Goal: Task Accomplishment & Management: Use online tool/utility

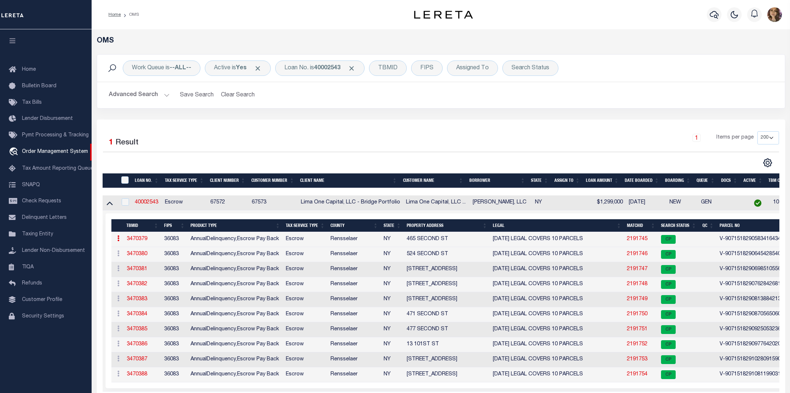
select select "200"
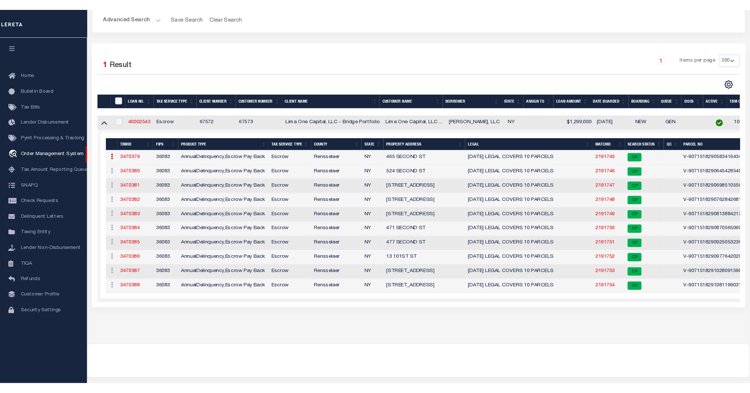
scroll to position [84, 0]
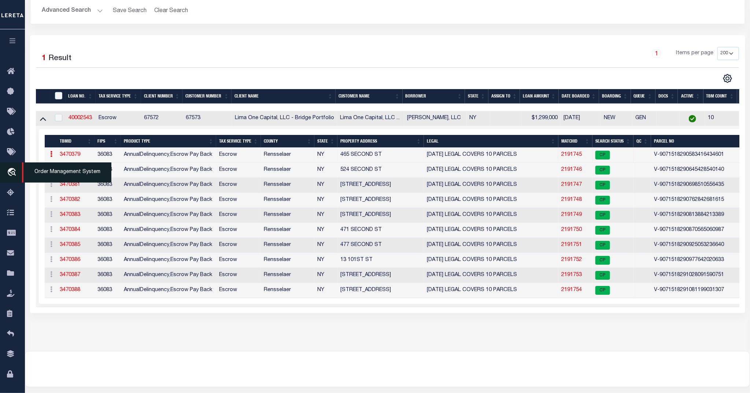
click at [11, 174] on icon "travel_explore" at bounding box center [13, 173] width 12 height 10
click at [59, 178] on span "Order Management System" at bounding box center [66, 172] width 89 height 20
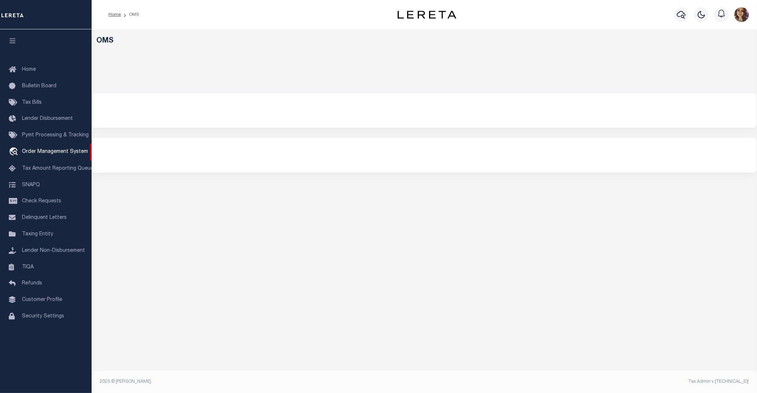
select select "200"
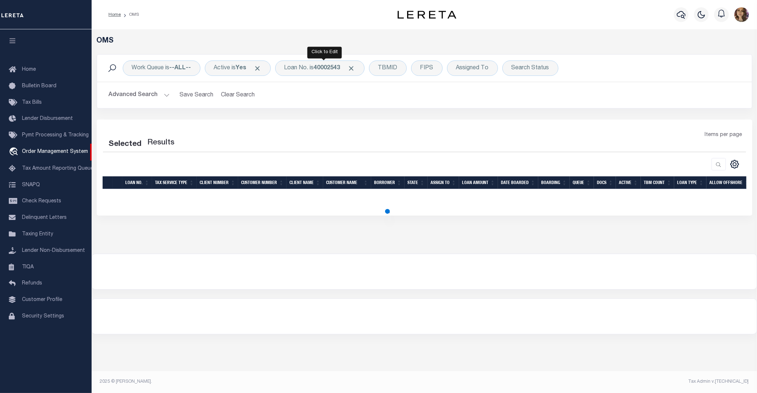
select select "200"
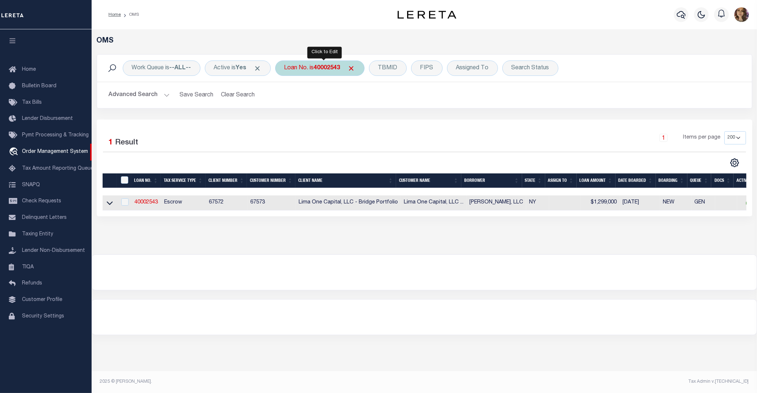
click at [319, 65] on b "40002543" at bounding box center [327, 68] width 26 height 6
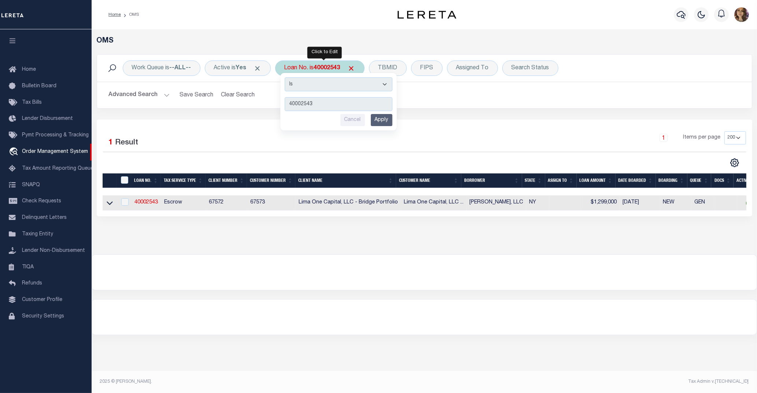
type input "10032"
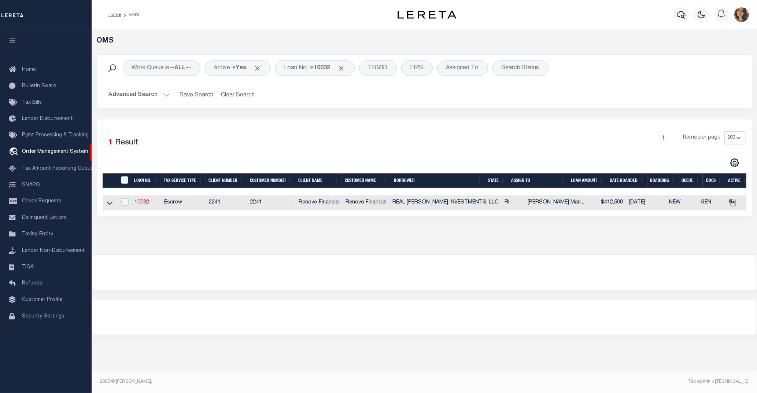
click at [109, 204] on icon at bounding box center [110, 203] width 6 height 8
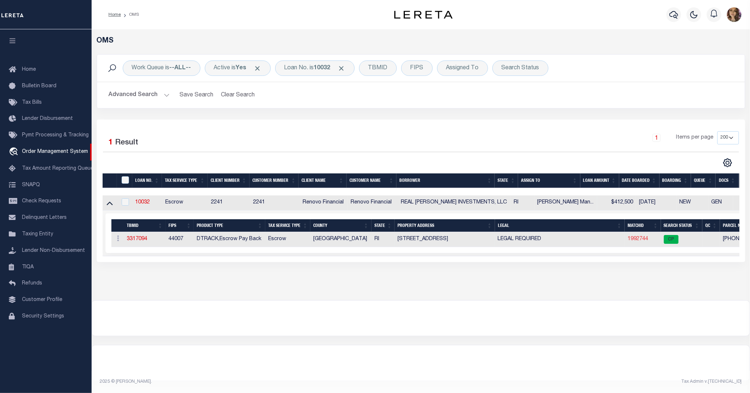
click at [640, 241] on link "1992744" at bounding box center [637, 238] width 21 height 5
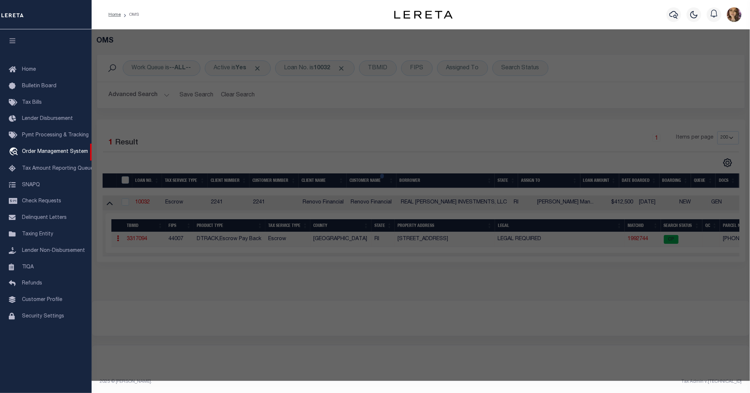
checkbox input "false"
select select "CP"
type input "Real Vasquez Investments LLC"
select select "AGW"
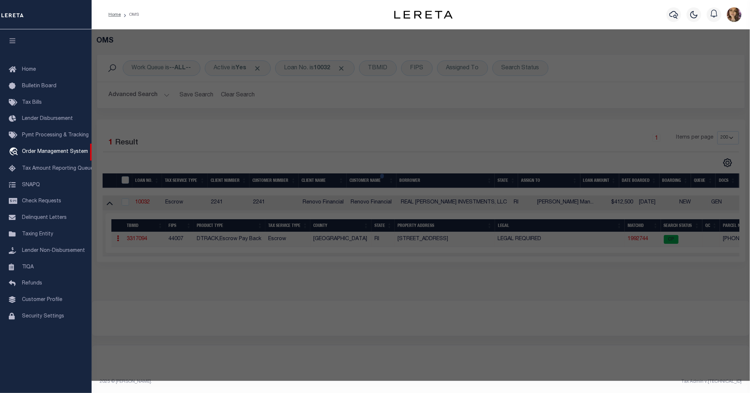
select select
type input "234 Lenox Avenue"
checkbox input "false"
type input "Providence, RI 02907"
type textarea "3,453 SF"
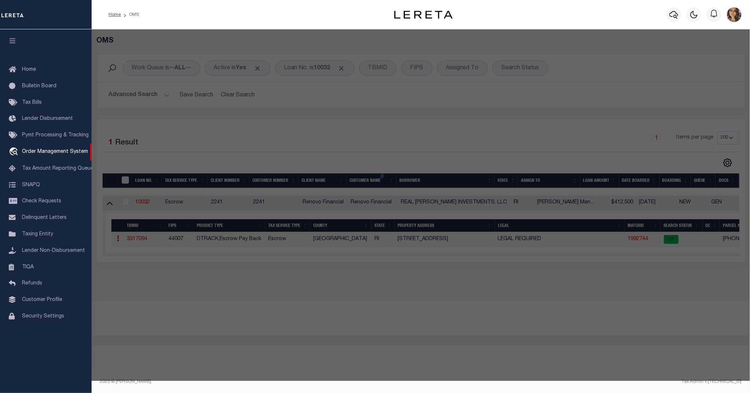
type textarea "Tax ID Special Project"
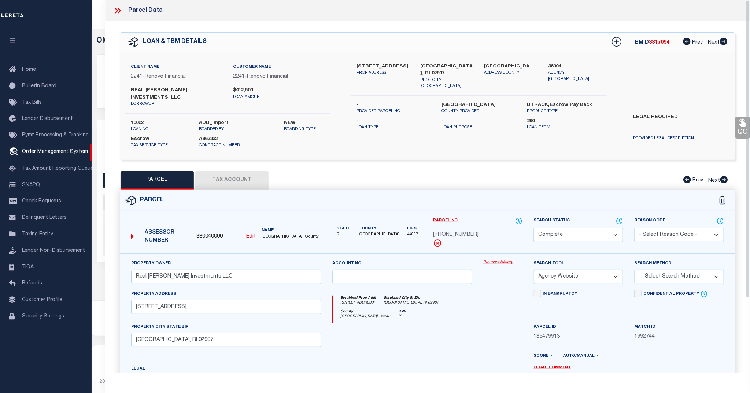
click at [499, 259] on link "Payment History" at bounding box center [502, 262] width 39 height 6
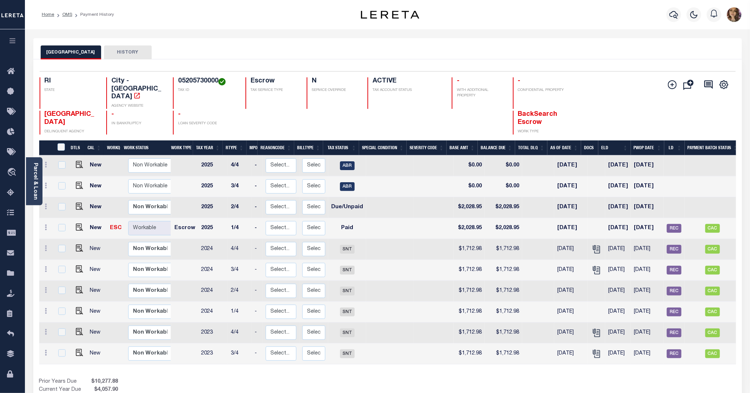
click at [359, 384] on div "Prior Years Due $10,277.88 Current Year Due $4,057.90 Total Balance Due $14,335…" at bounding box center [213, 390] width 348 height 25
click at [406, 389] on div "Show Tax Lines before Bill Release Date Prior Years Due $10,277.88 Current Year…" at bounding box center [387, 390] width 697 height 25
click at [460, 385] on div "Show Tax Lines before Bill Release Date Prior Years Due $10,277.88 Current Year…" at bounding box center [387, 390] width 697 height 25
drag, startPoint x: 59, startPoint y: 171, endPoint x: 67, endPoint y: 171, distance: 7.7
click at [59, 171] on span "Order Management System" at bounding box center [66, 172] width 89 height 20
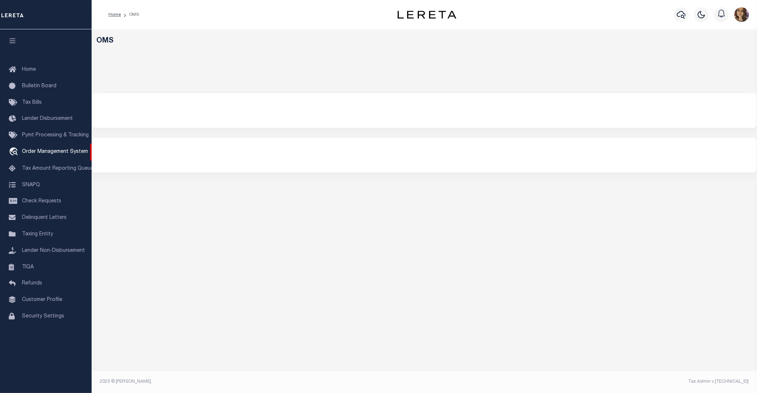
select select "200"
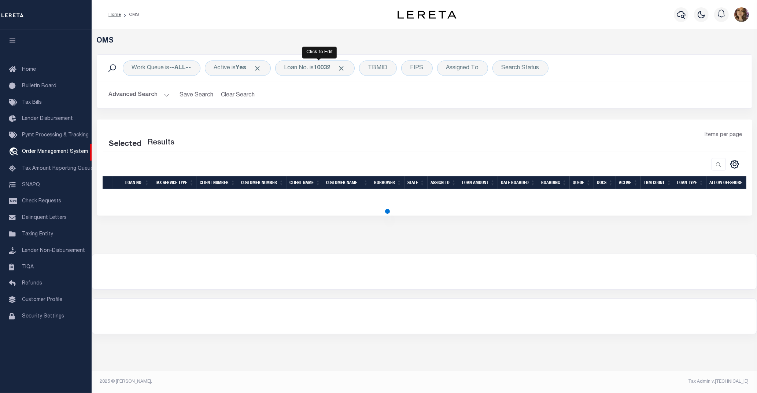
select select "200"
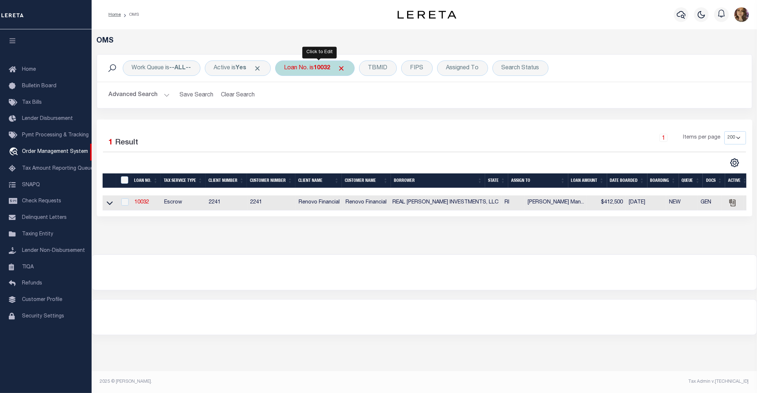
click at [318, 72] on div "Loan No. is 10032" at bounding box center [314, 67] width 79 height 15
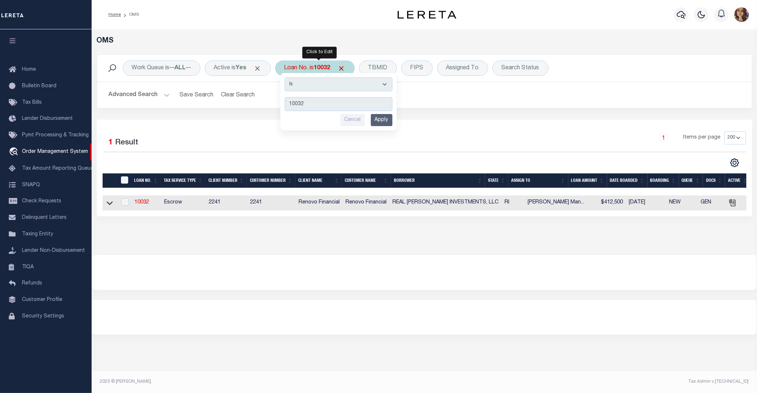
type input "133149"
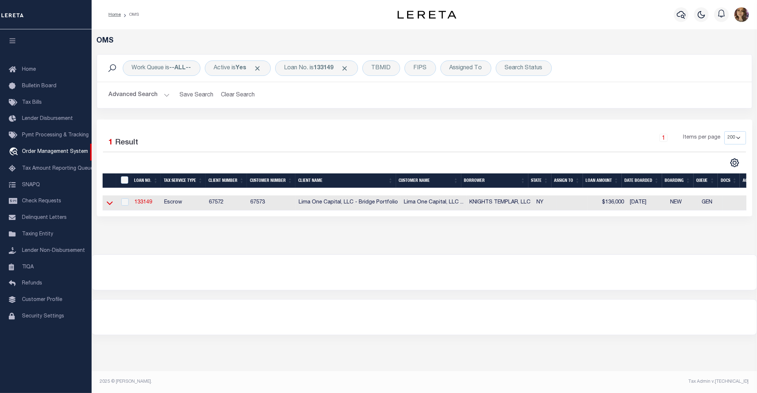
click at [110, 203] on icon at bounding box center [110, 203] width 6 height 8
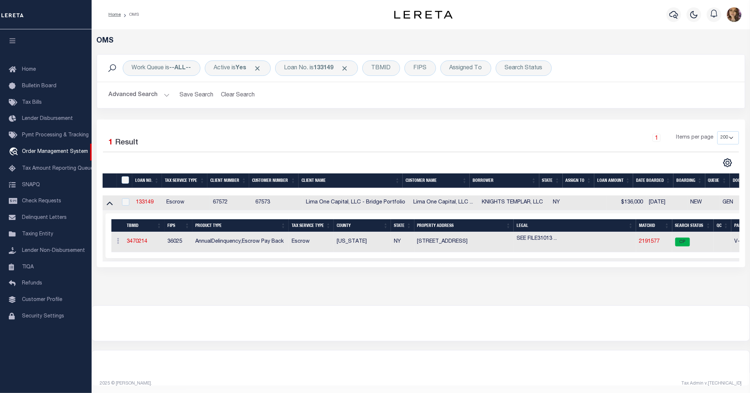
click at [407, 341] on div at bounding box center [420, 322] width 657 height 35
click at [742, 378] on div at bounding box center [420, 367] width 657 height 35
click at [323, 66] on b "133149" at bounding box center [324, 68] width 20 height 6
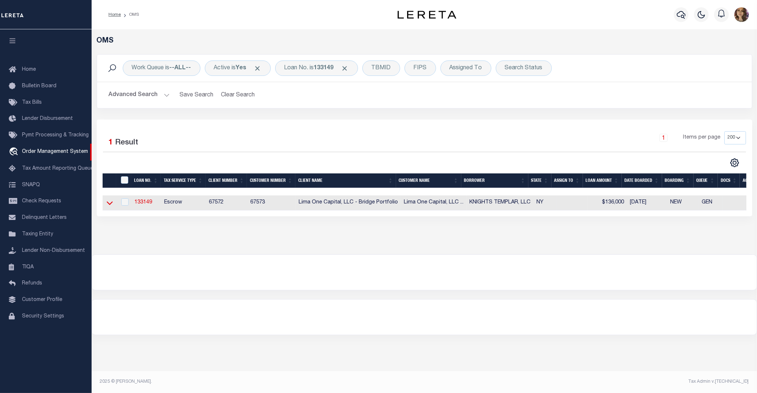
click at [110, 205] on icon at bounding box center [110, 203] width 6 height 4
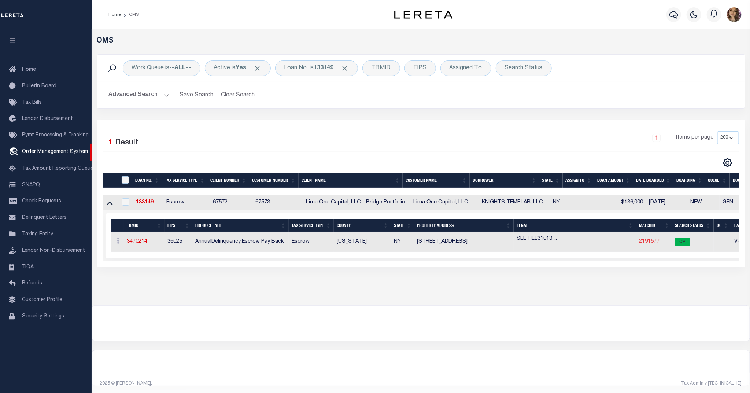
click at [645, 242] on link "2191577" at bounding box center [649, 241] width 21 height 5
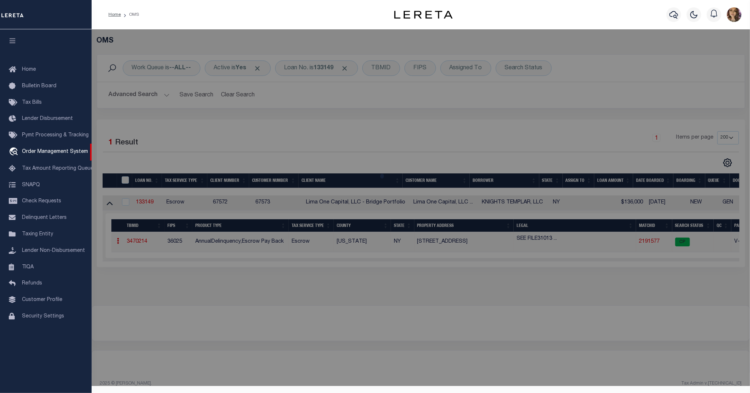
checkbox input "false"
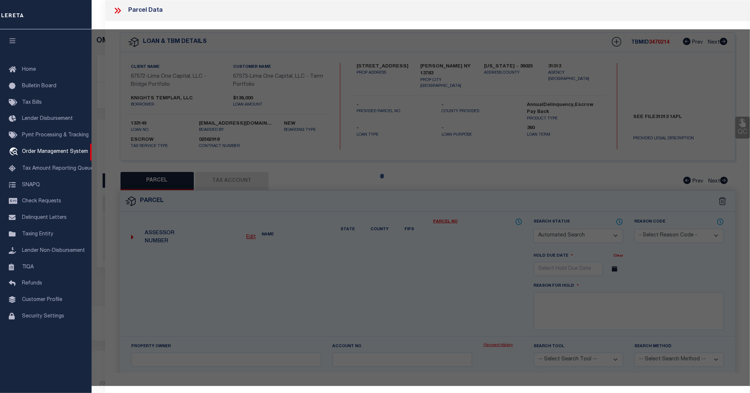
select select "CP"
type input "34 ACADEMY STREET"
checkbox input "false"
type input "HANCOCK NY 13783"
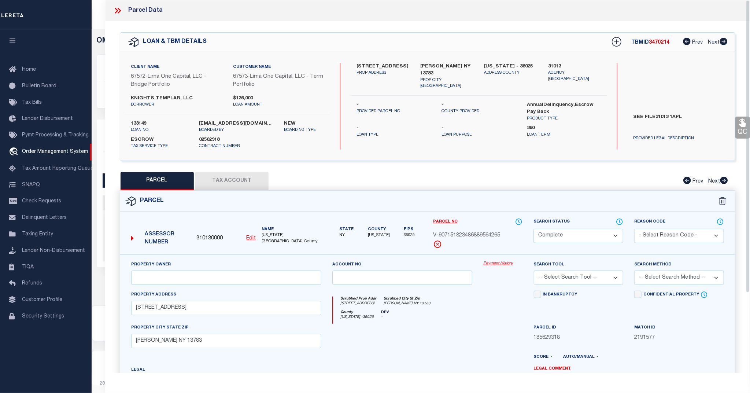
click at [500, 262] on link "Payment History" at bounding box center [502, 263] width 39 height 6
click at [491, 263] on link "Payment History" at bounding box center [502, 263] width 39 height 6
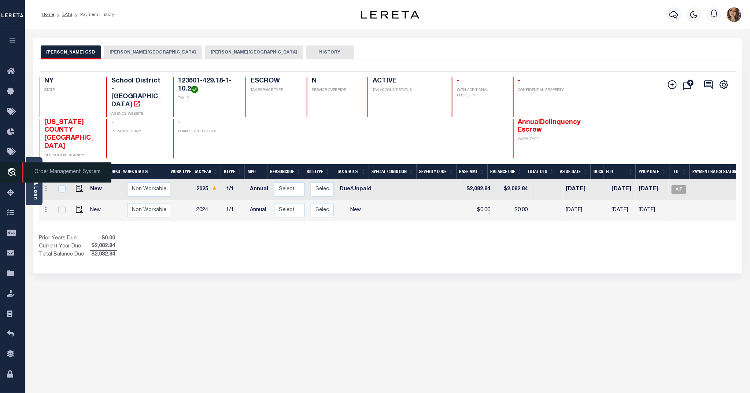
click at [49, 171] on span "Order Management System" at bounding box center [66, 172] width 89 height 20
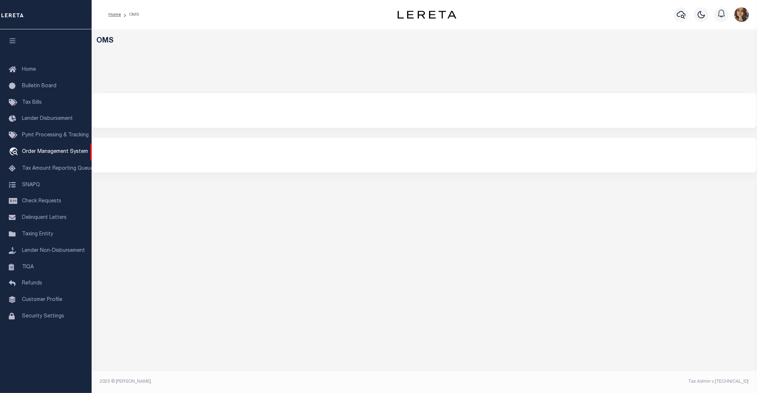
select select "200"
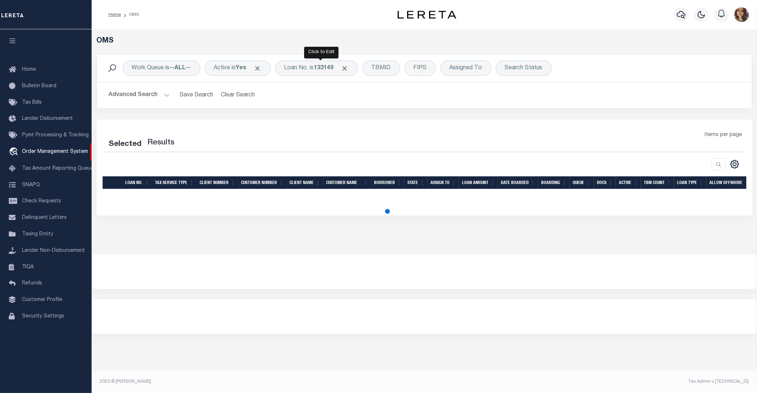
select select "200"
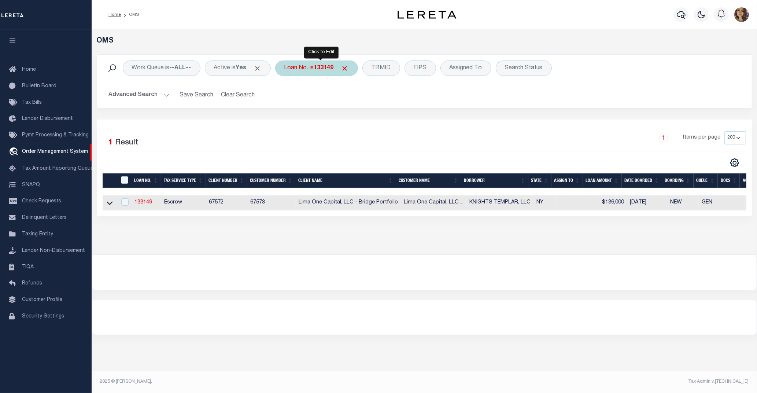
click at [305, 68] on div "Loan No. is 133149" at bounding box center [316, 67] width 83 height 15
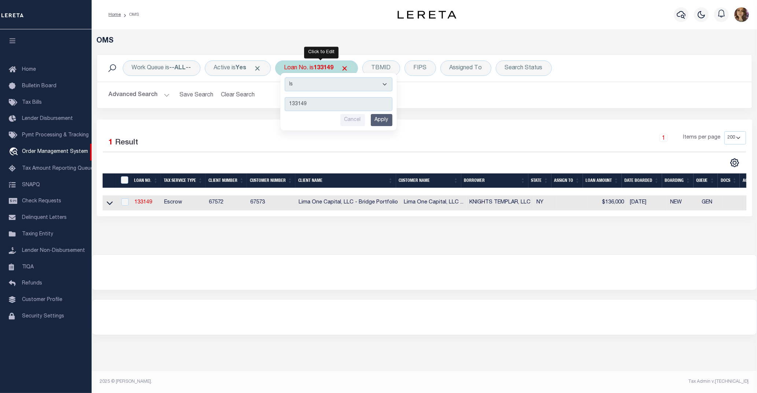
type input "117567"
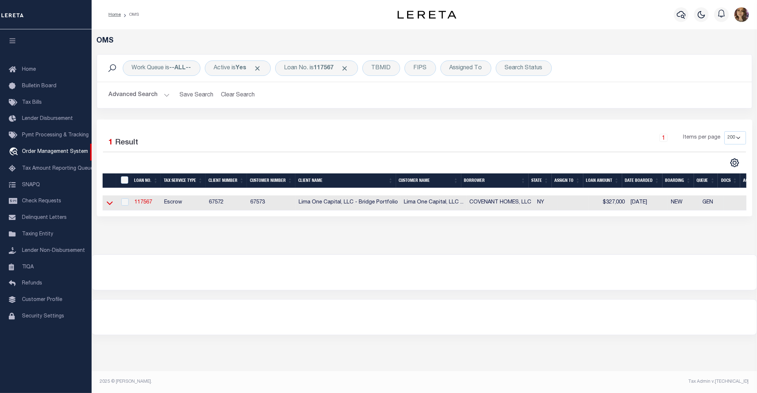
click at [109, 205] on icon at bounding box center [110, 203] width 6 height 8
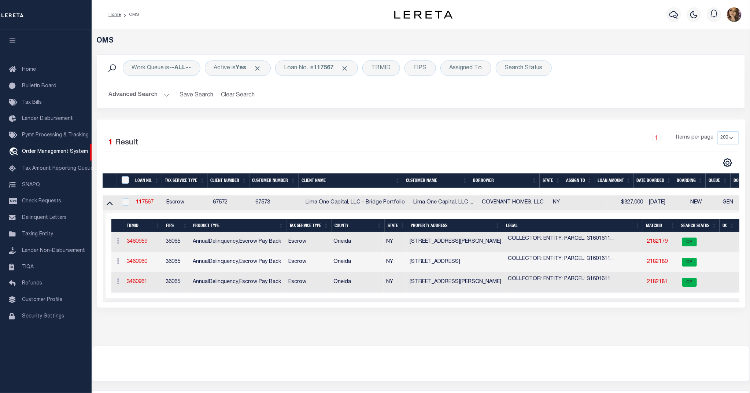
click at [402, 121] on div "Selected 1 Result 1 Items per page 10 25 50 100 200" at bounding box center [421, 213] width 648 height 188
click at [402, 339] on div "OMS Work Queue is --ALL-- Active is Yes Loan No. is 117567 TBMID FIPS Assigned …" at bounding box center [421, 187] width 658 height 316
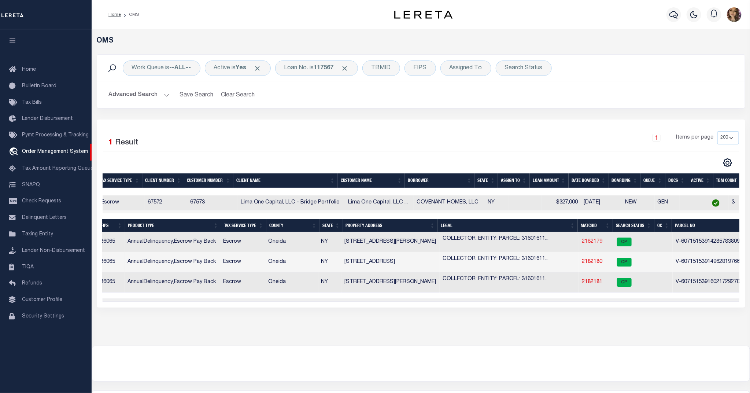
click at [590, 244] on link "2182179" at bounding box center [592, 241] width 21 height 5
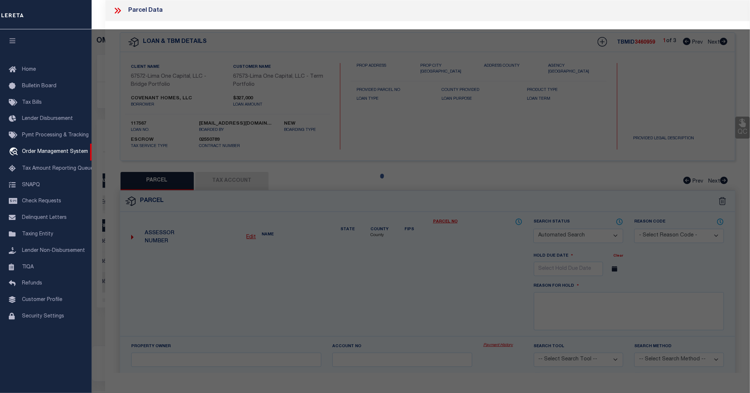
checkbox input "false"
select select "CP"
select select "AGW"
select select
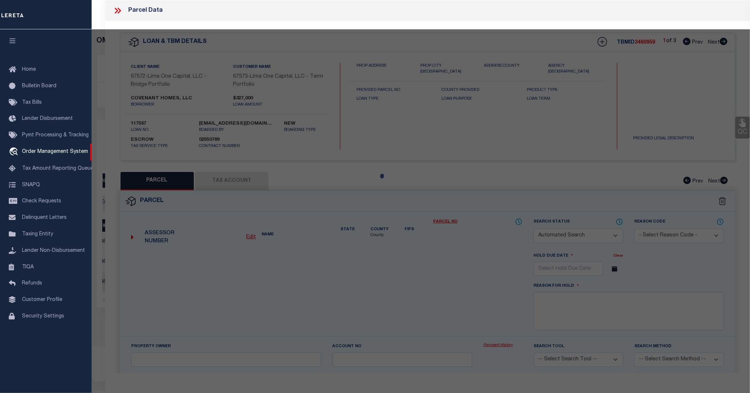
type input "8609 AITKEN AVENUE"
checkbox input "false"
type input "WHITESBORO NY 13492"
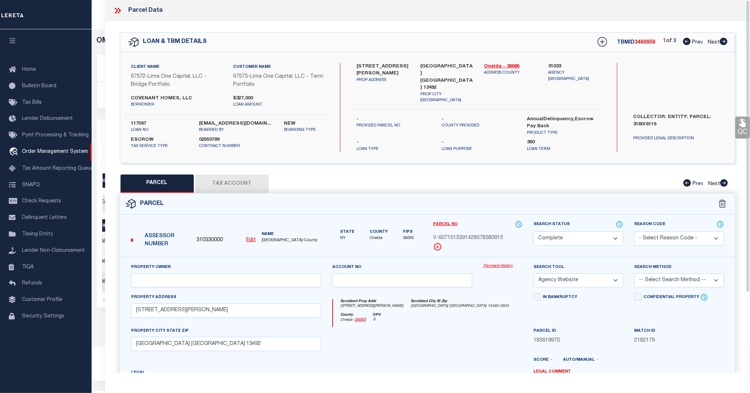
click at [504, 263] on link "Payment History" at bounding box center [502, 266] width 39 height 6
click at [116, 8] on icon at bounding box center [118, 11] width 10 height 10
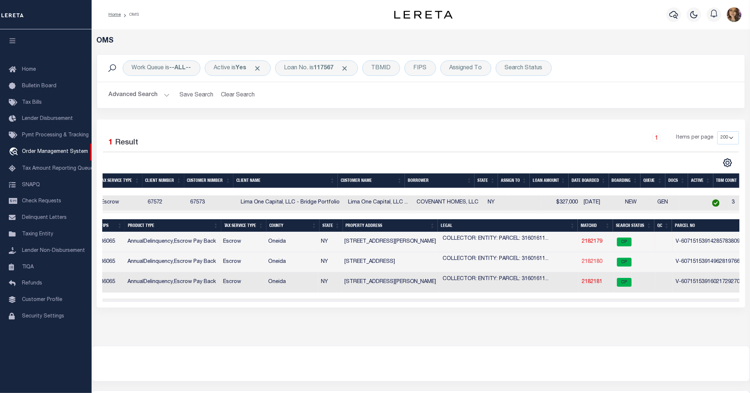
click at [592, 263] on link "2182180" at bounding box center [592, 261] width 21 height 5
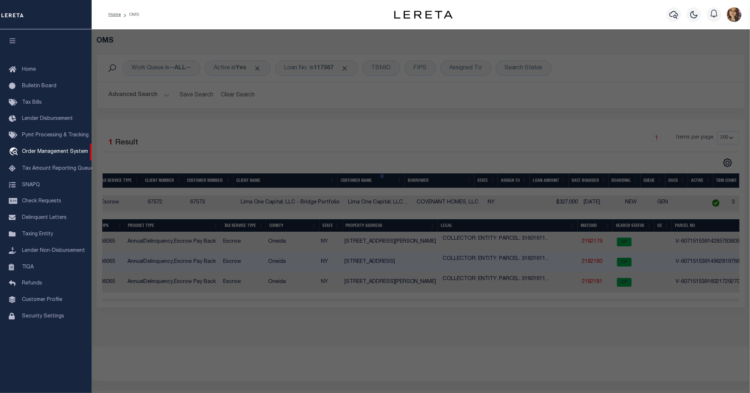
select select "AS"
select select
checkbox input "false"
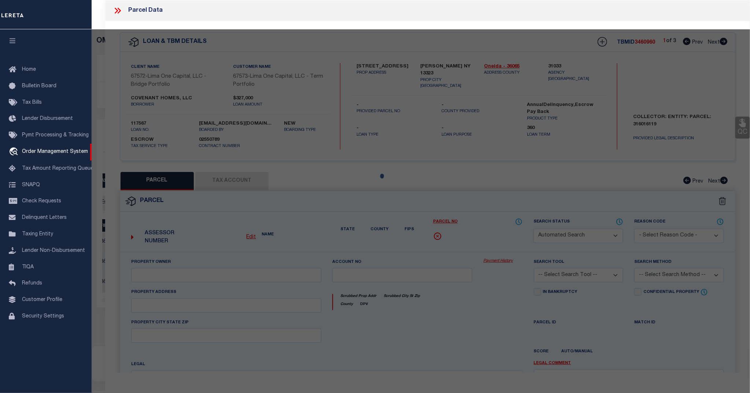
select select "CP"
select select "AGW"
select select
type input "51 ELM STREET"
checkbox input "false"
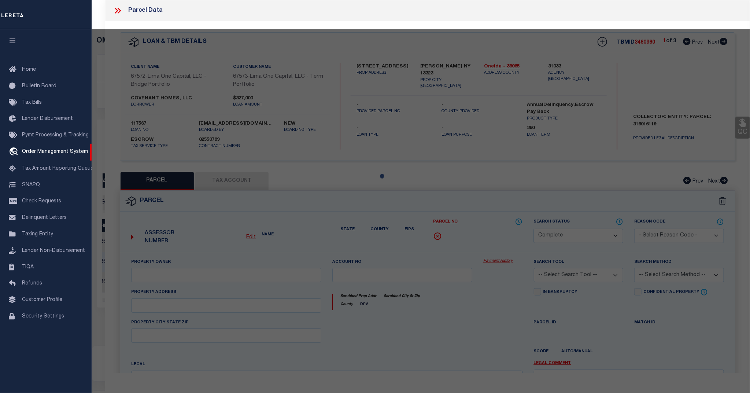
type input "CLINTON NY 13323"
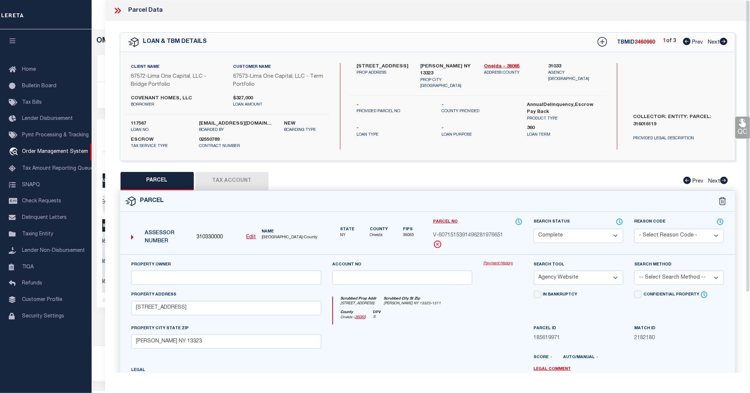
click at [499, 264] on link "Payment History" at bounding box center [502, 263] width 39 height 6
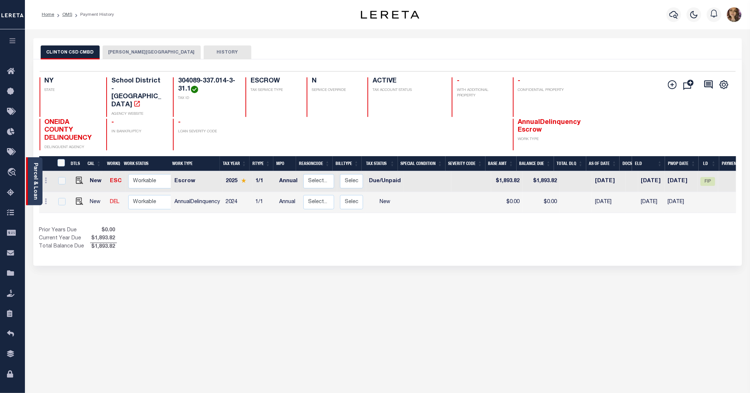
click at [35, 171] on link "Parcel & Loan" at bounding box center [35, 181] width 5 height 37
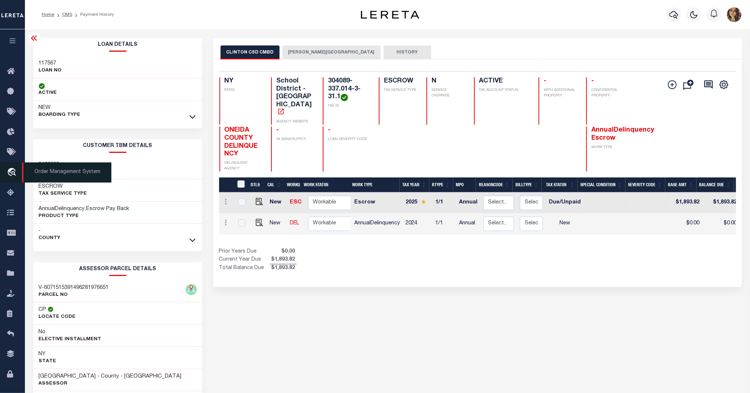
click at [15, 170] on icon "travel_explore" at bounding box center [13, 173] width 12 height 10
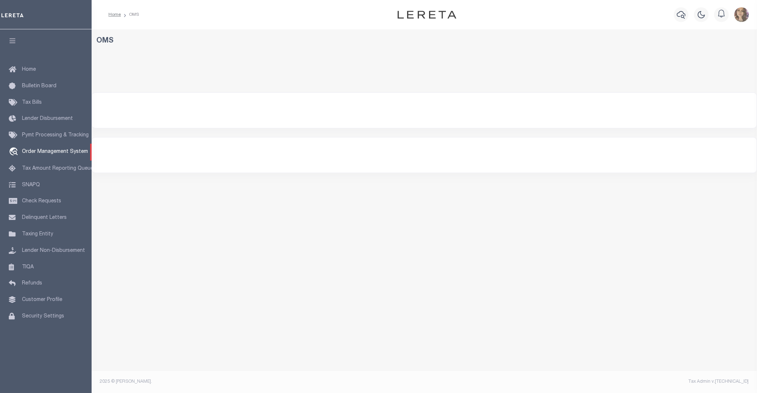
select select "200"
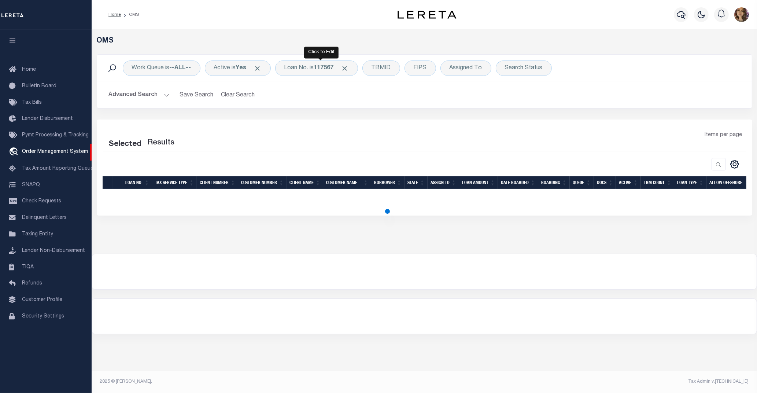
select select "200"
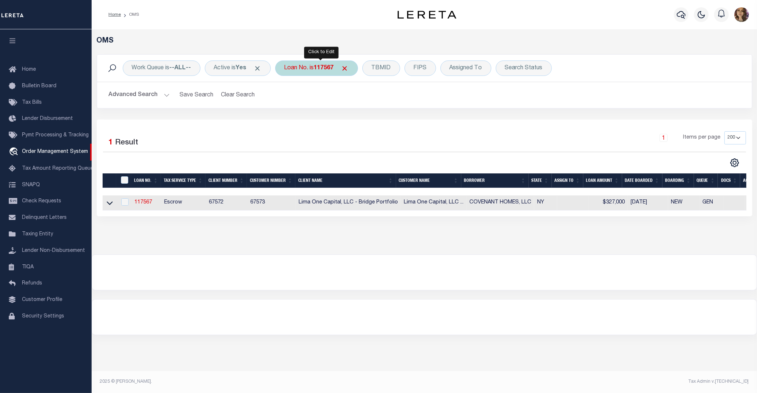
click at [310, 64] on div "Loan No. is 117567" at bounding box center [316, 67] width 83 height 15
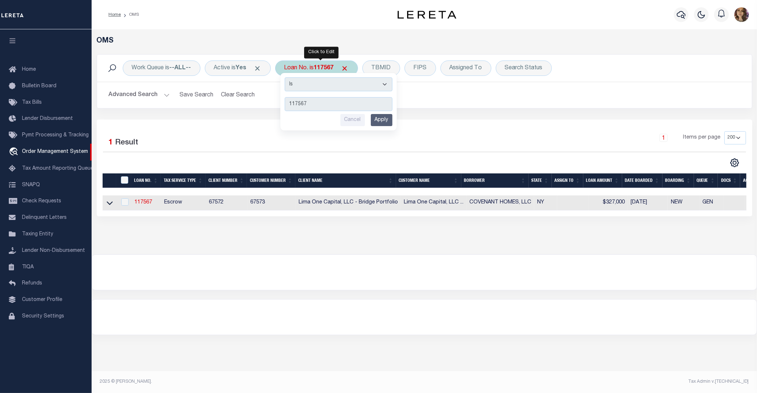
type input "115270"
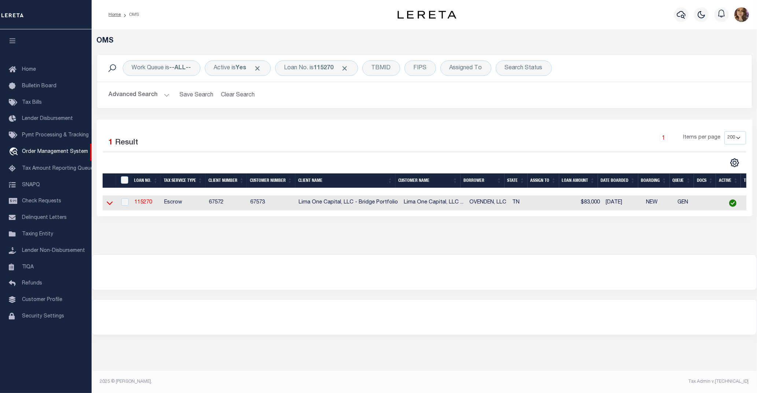
click at [107, 204] on icon at bounding box center [110, 203] width 6 height 8
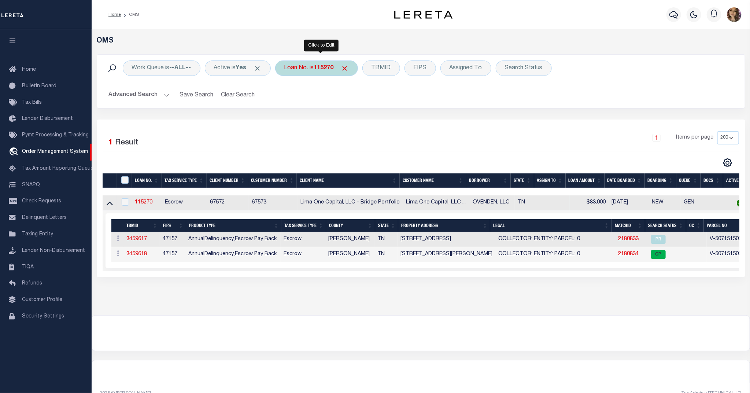
click at [328, 68] on b "115270" at bounding box center [324, 68] width 20 height 6
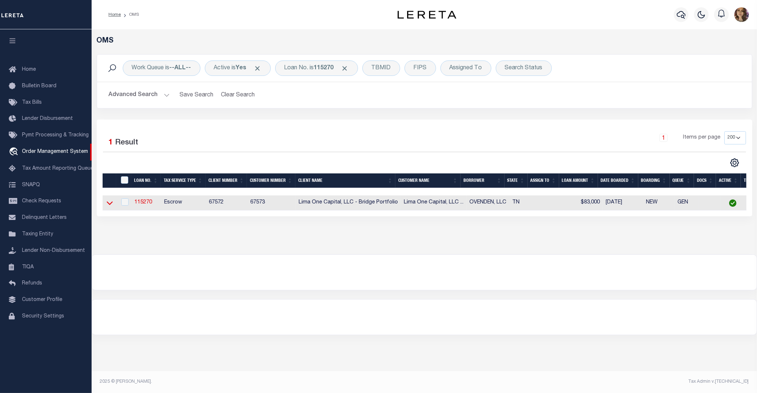
click at [110, 205] on icon at bounding box center [110, 203] width 6 height 8
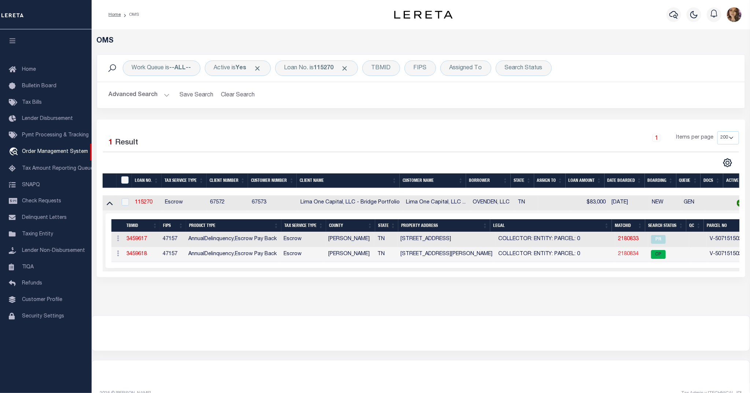
click at [629, 256] on link "2180834" at bounding box center [628, 253] width 21 height 5
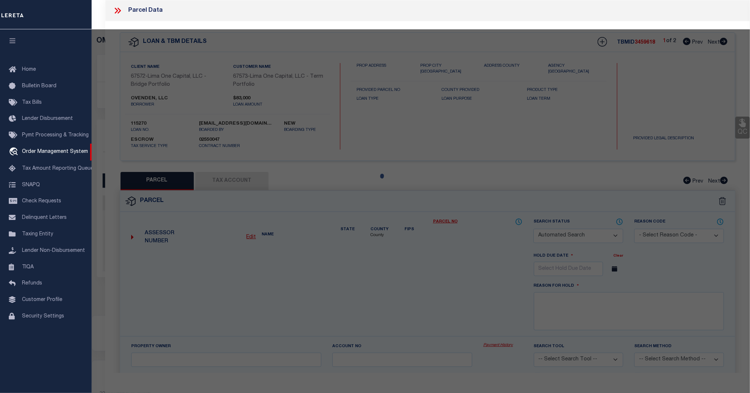
checkbox input "false"
select select "CP"
select select "AGW"
select select
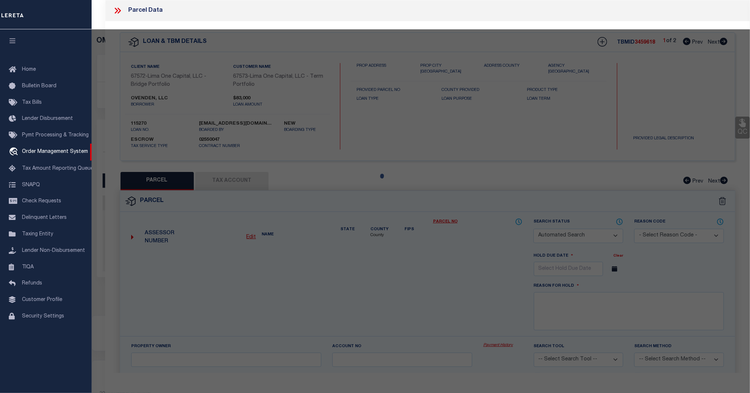
type input "2463 BREWSTER AVENUE"
checkbox input "false"
type input "MEMPHIS TN 38127"
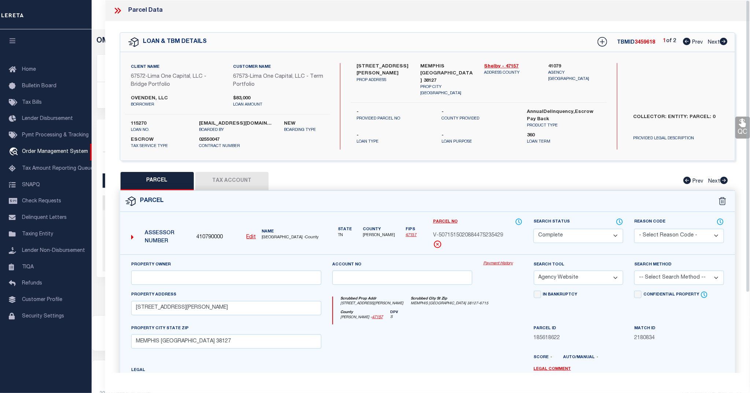
click at [506, 262] on link "Payment History" at bounding box center [502, 263] width 39 height 6
click at [504, 262] on link "Payment History" at bounding box center [502, 263] width 39 height 6
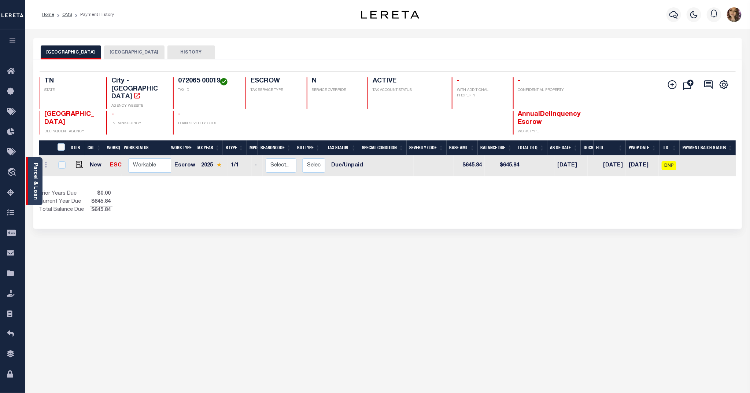
click at [36, 180] on link "Parcel & Loan" at bounding box center [35, 181] width 5 height 37
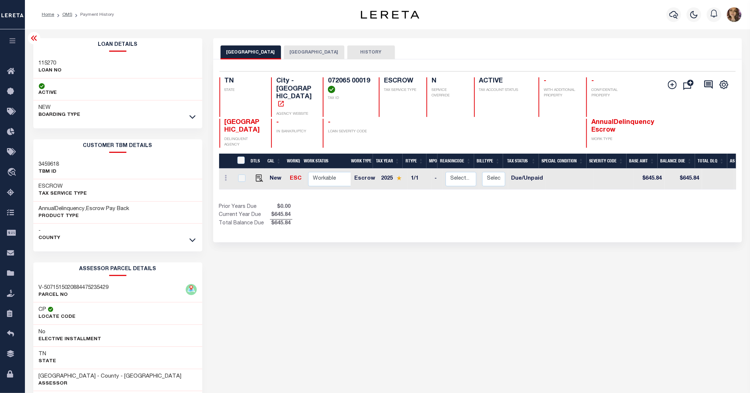
click at [31, 37] on icon at bounding box center [34, 38] width 9 height 9
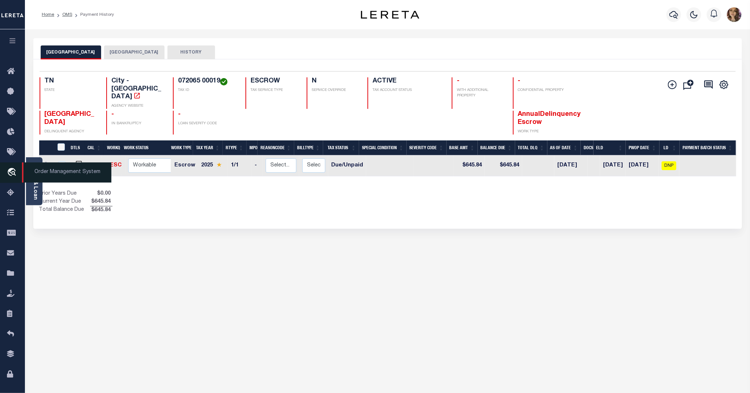
click at [56, 172] on span "Order Management System" at bounding box center [66, 172] width 89 height 20
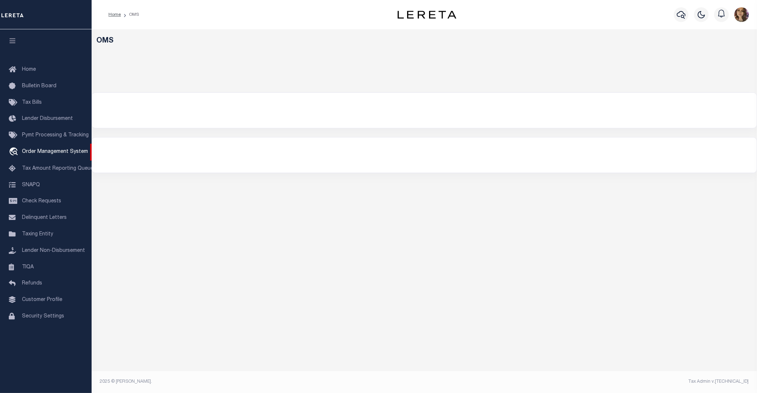
select select "200"
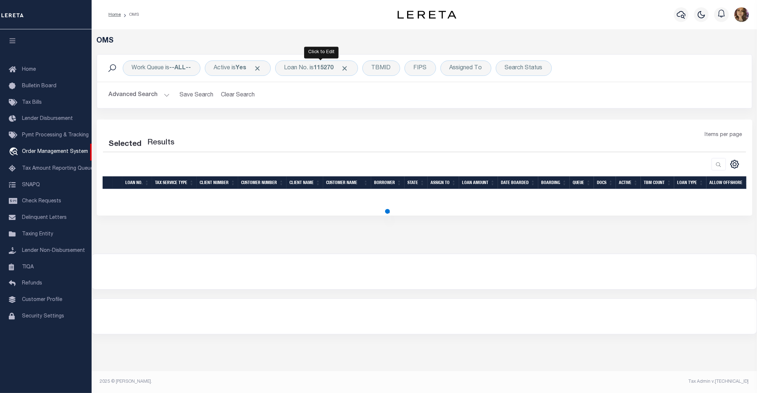
select select "200"
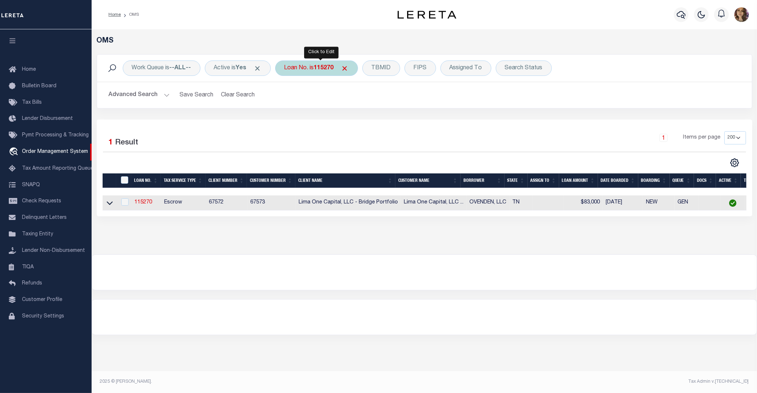
click at [304, 67] on div "Loan No. is 115270" at bounding box center [316, 67] width 83 height 15
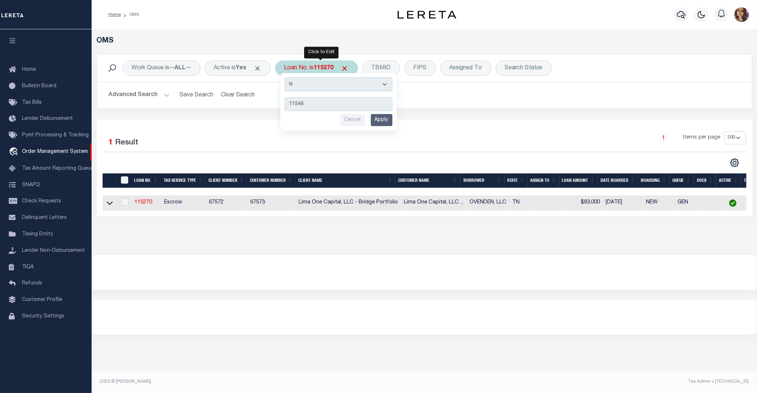
type input "115464"
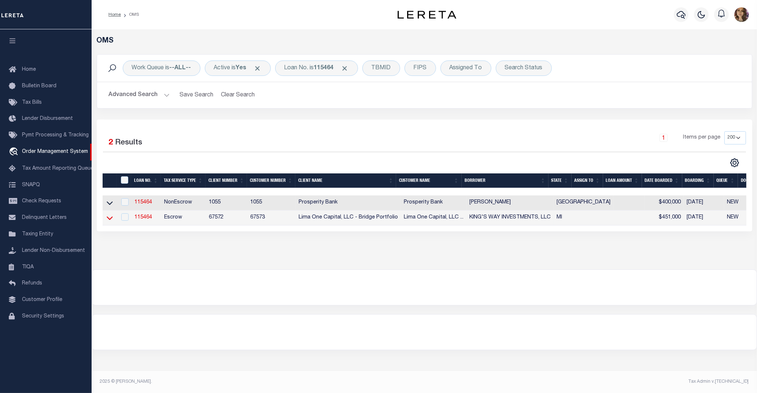
click at [107, 220] on icon at bounding box center [110, 218] width 6 height 4
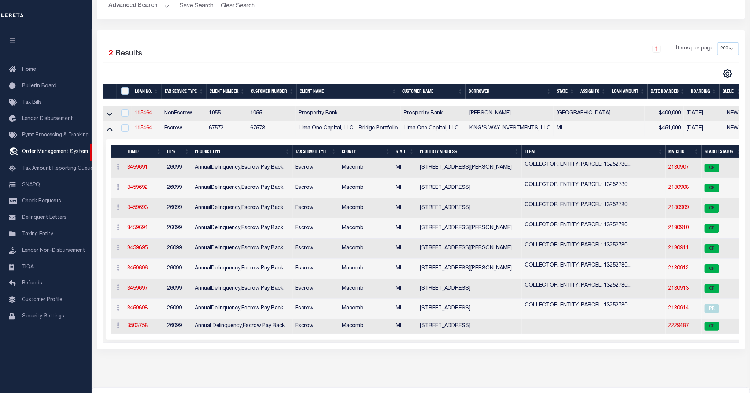
scroll to position [92, 0]
